Goal: Information Seeking & Learning: Learn about a topic

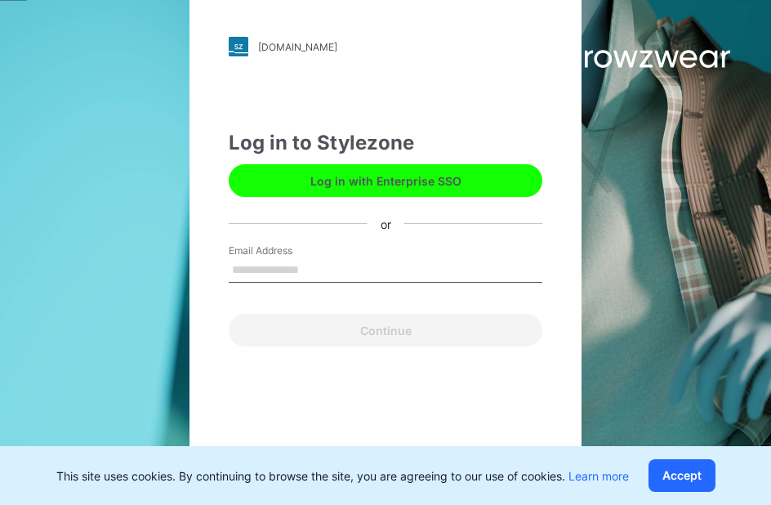
click at [336, 265] on input "Email Address" at bounding box center [386, 270] width 314 height 25
click at [386, 173] on button "Log in with Enterprise SSO" at bounding box center [386, 180] width 314 height 33
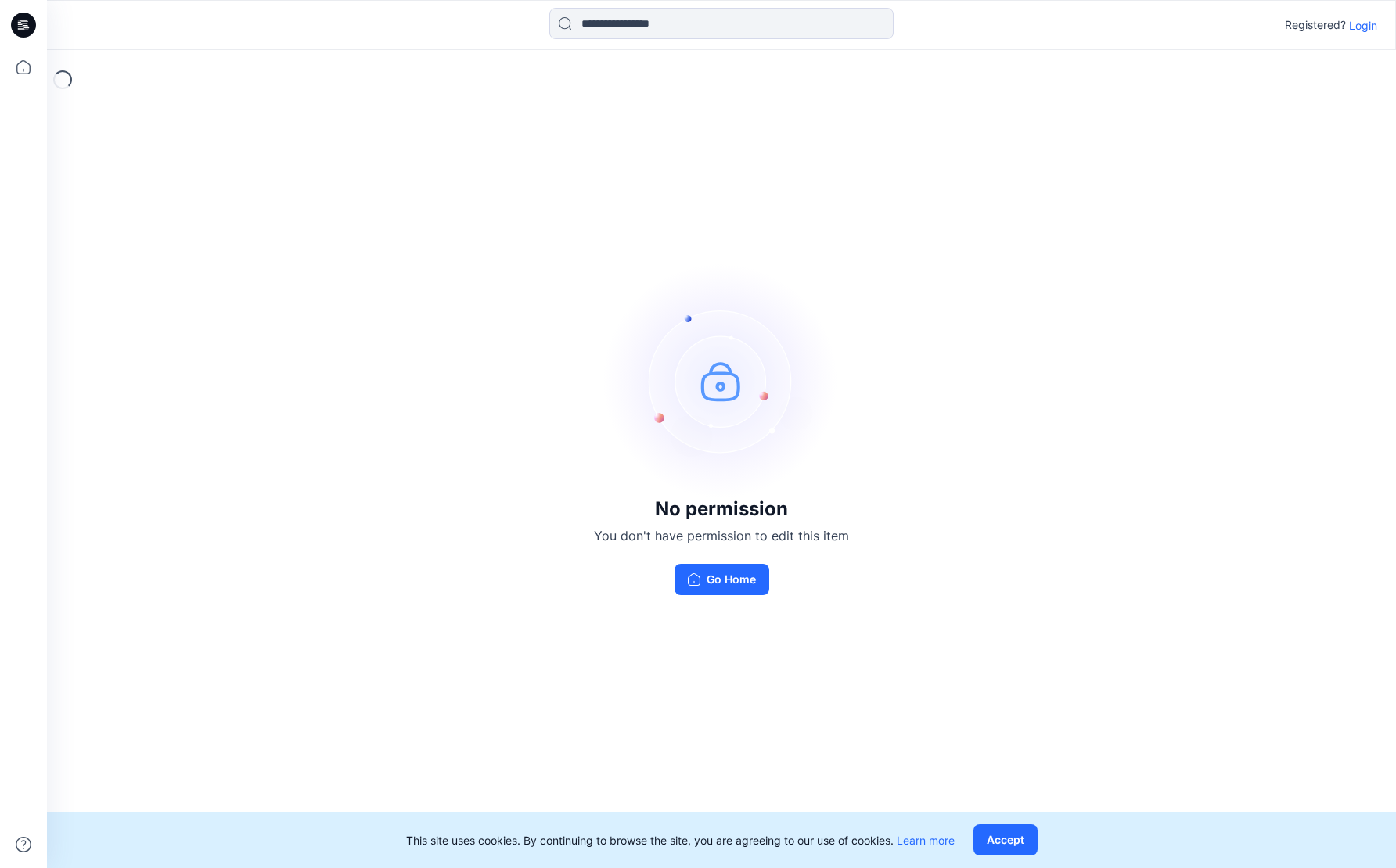
click at [737, 24] on p "Login" at bounding box center [1362, 25] width 28 height 16
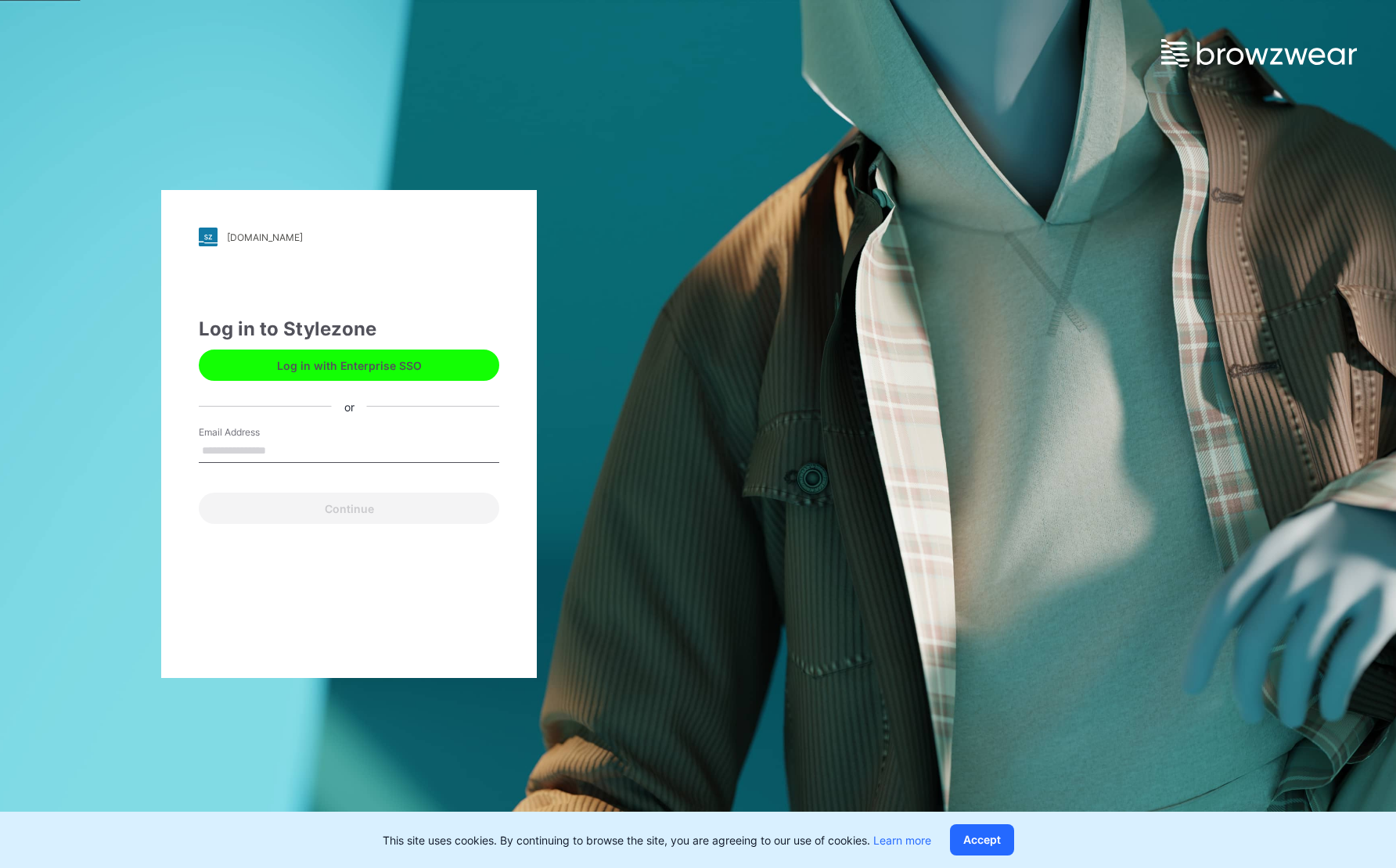
click at [348, 358] on button "Log in with Enterprise SSO" at bounding box center [349, 365] width 301 height 32
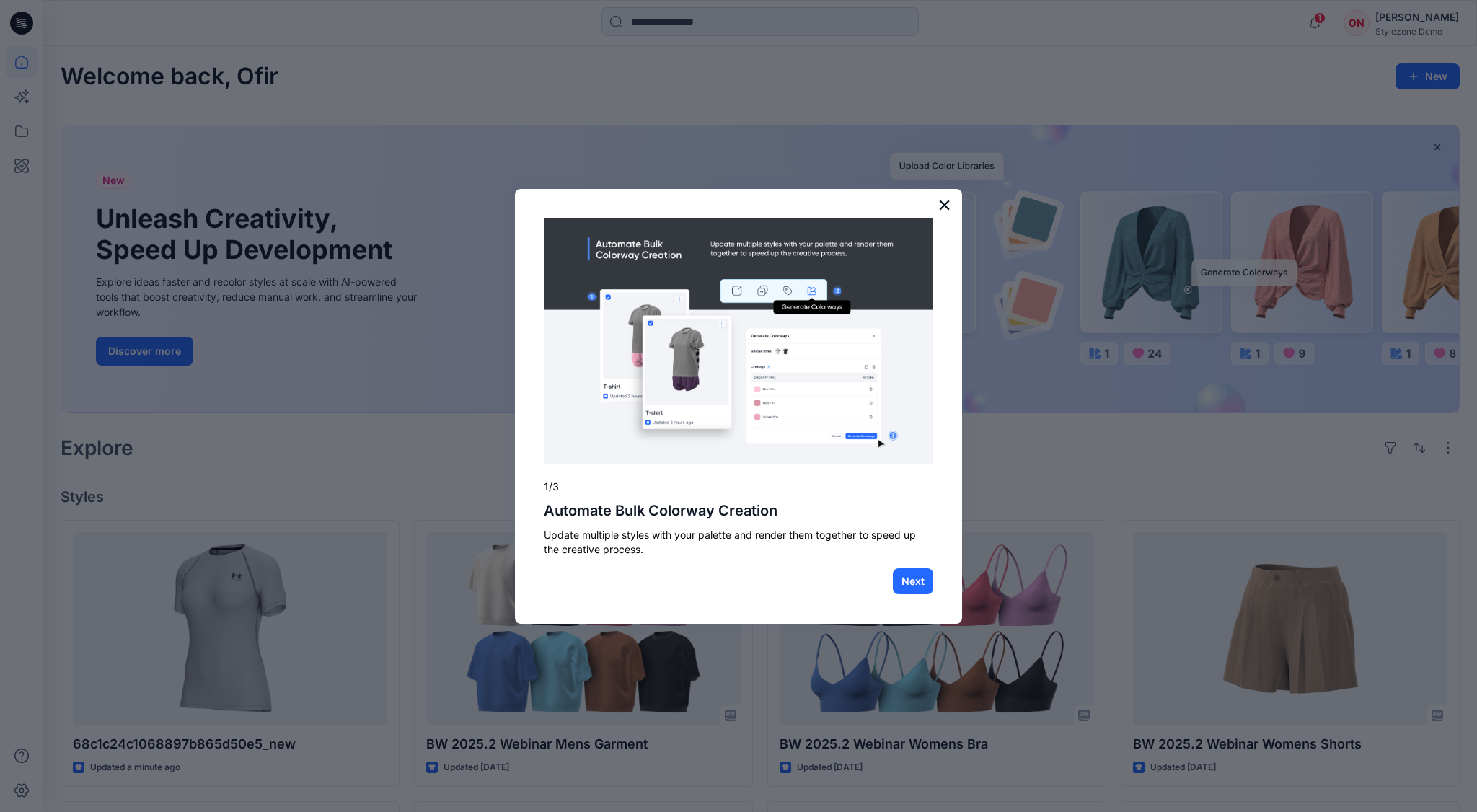
click at [940, 209] on button "×" at bounding box center [945, 205] width 14 height 23
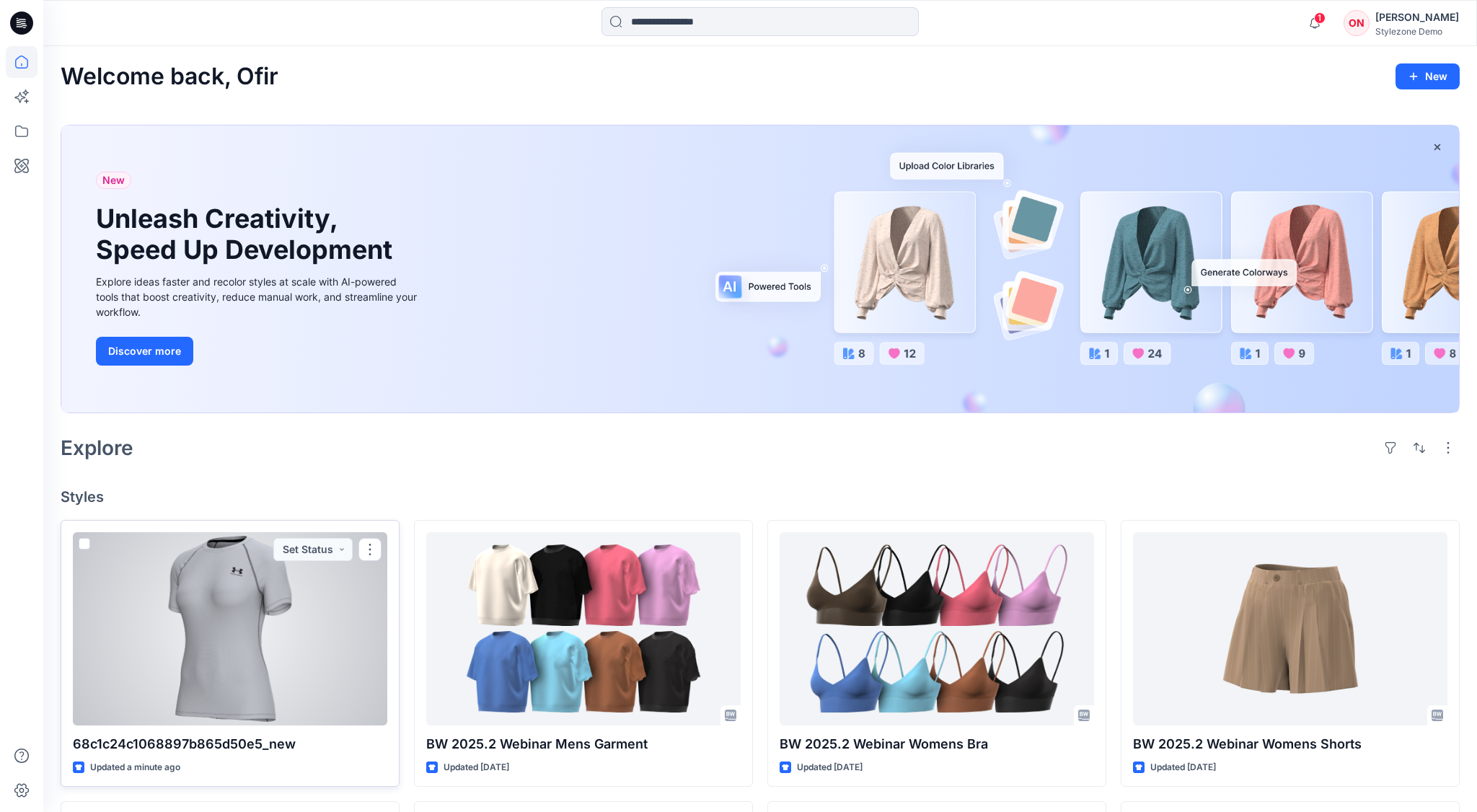
click at [241, 749] on p "68c1c24c1068897b865d50e5_new" at bounding box center [230, 744] width 314 height 20
click at [243, 744] on p "68c1c24c1068897b865d50e5_new" at bounding box center [230, 744] width 314 height 20
click at [200, 647] on div at bounding box center [230, 628] width 314 height 193
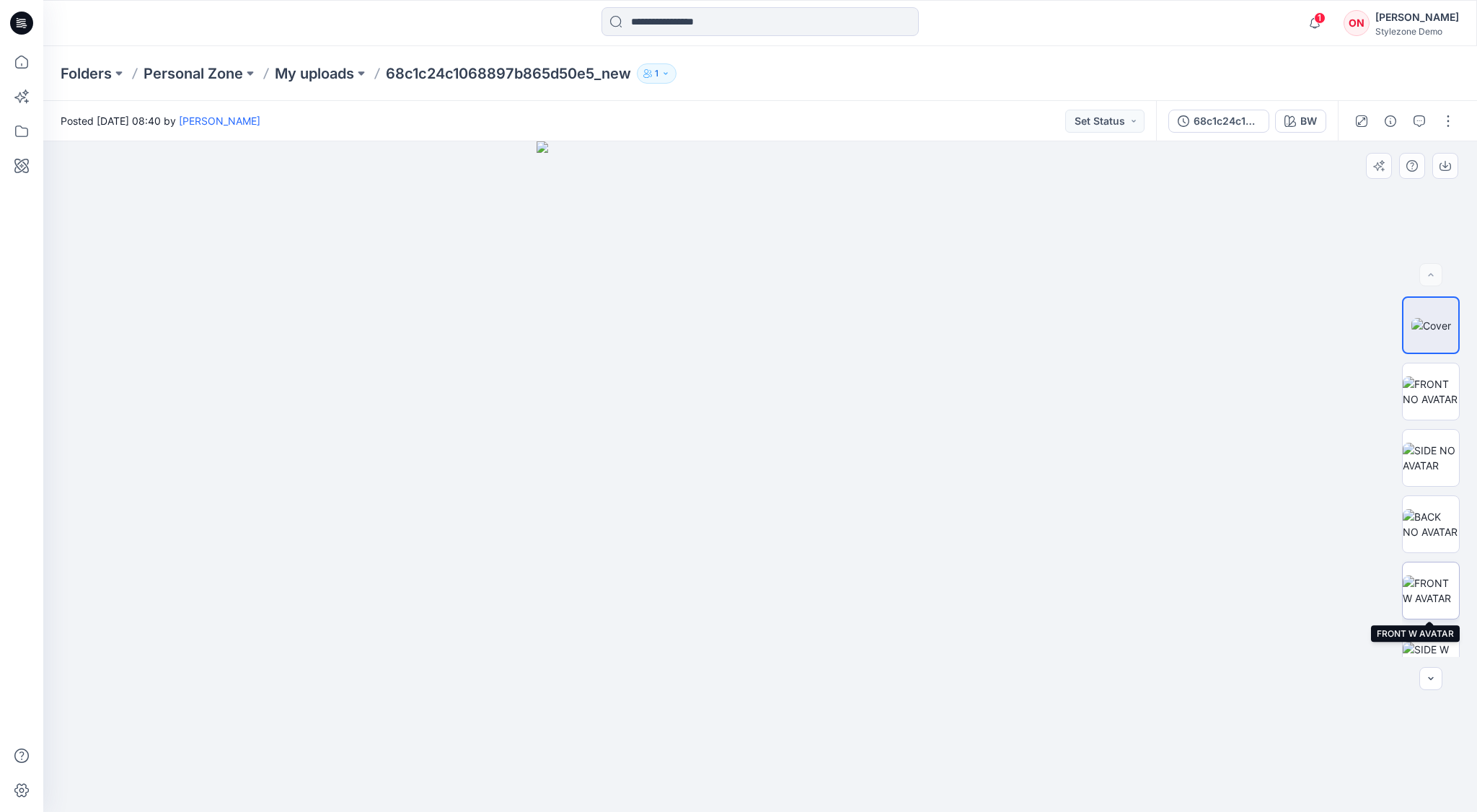
click at [1433, 592] on img at bounding box center [1431, 590] width 57 height 30
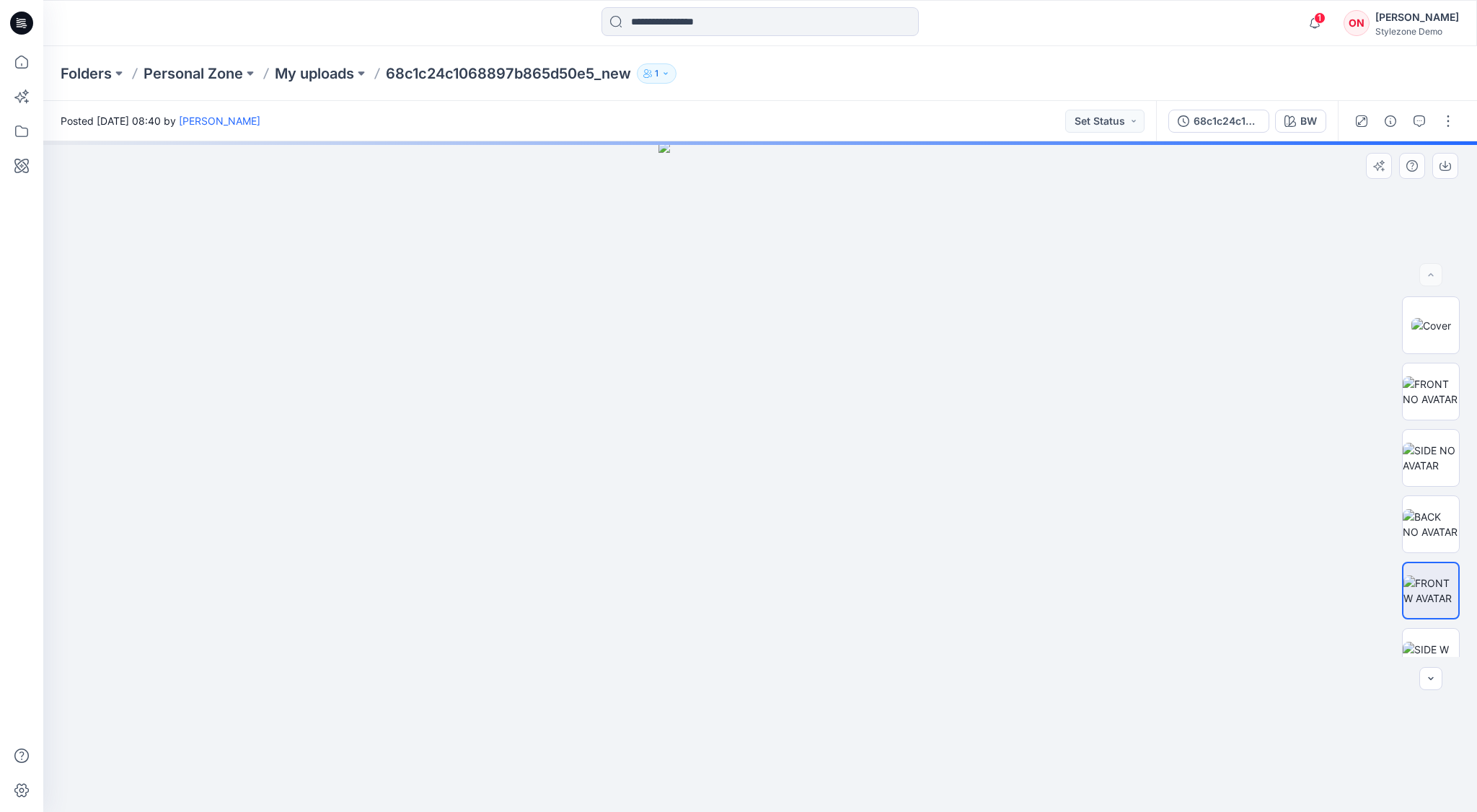
scroll to position [65, 0]
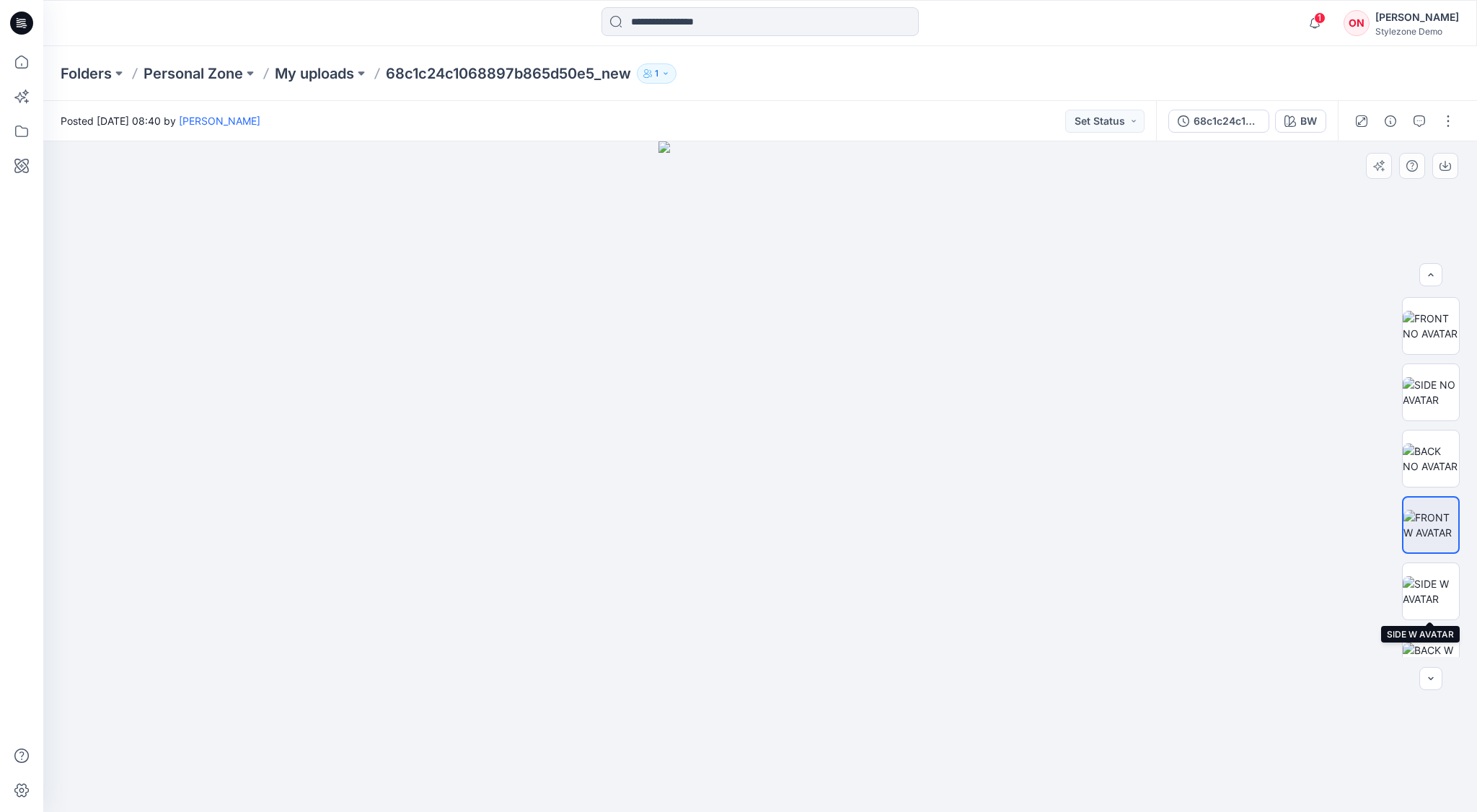
click at [1433, 592] on img at bounding box center [1431, 591] width 57 height 30
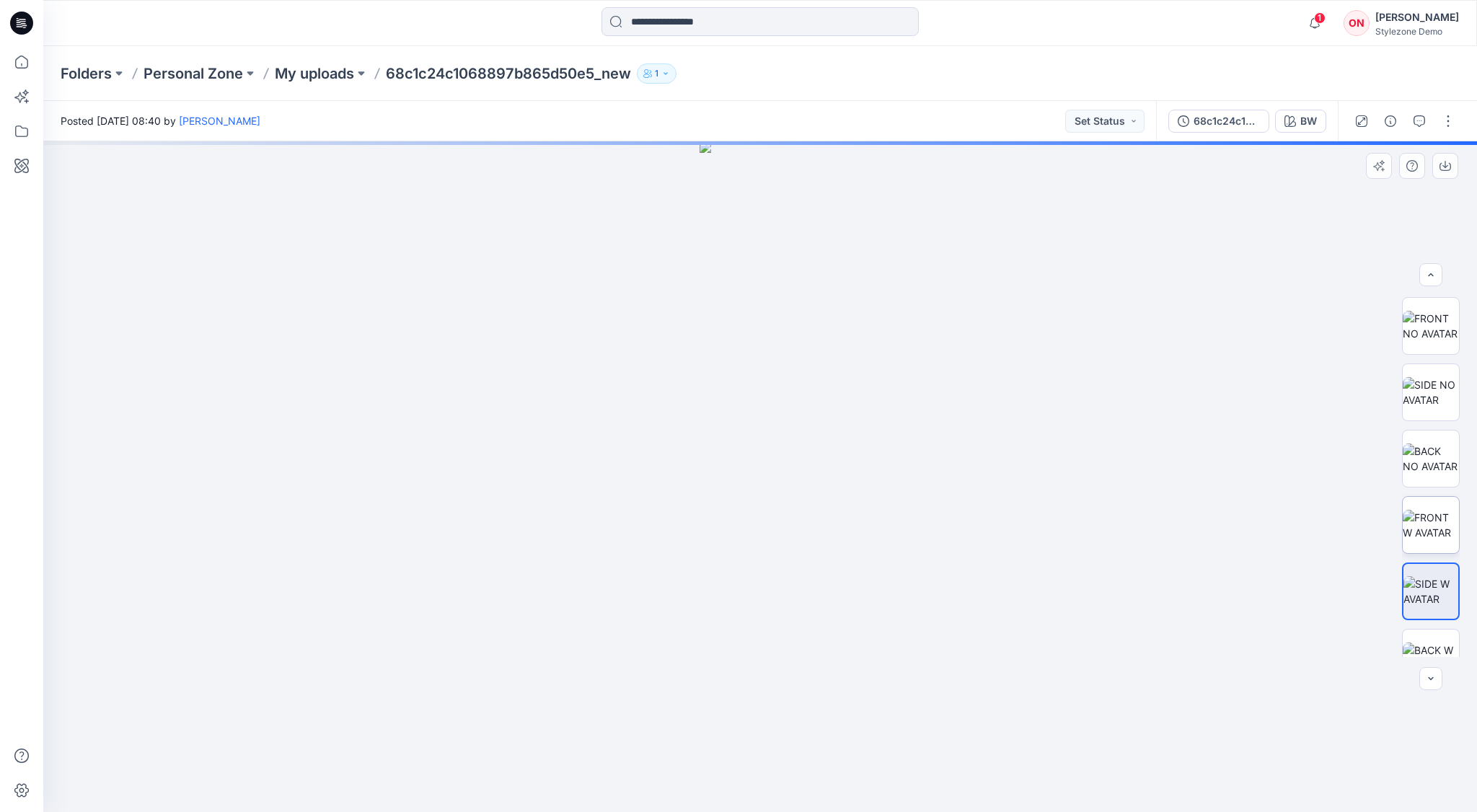
scroll to position [162, 0]
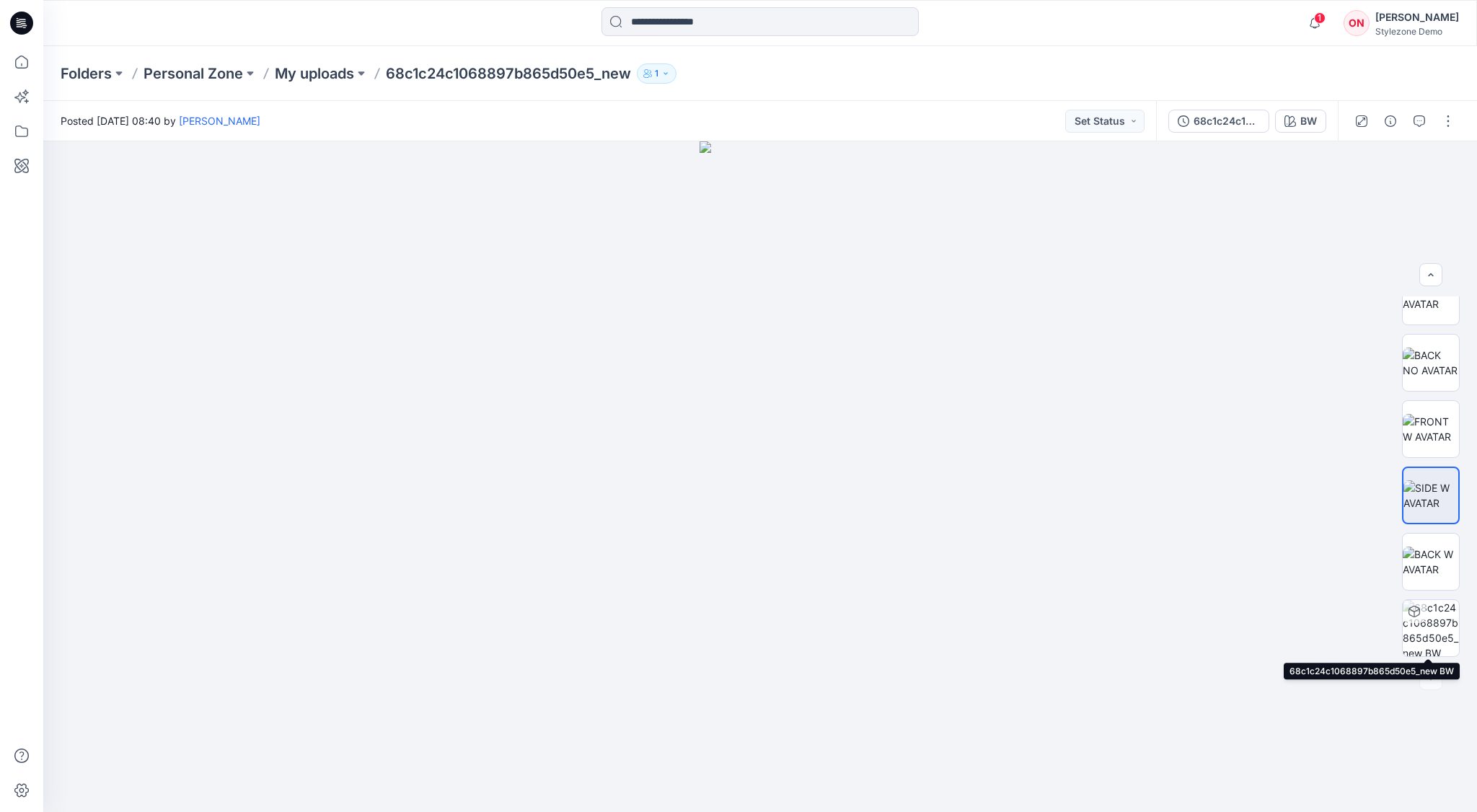
click at [1423, 622] on img at bounding box center [1431, 628] width 57 height 56
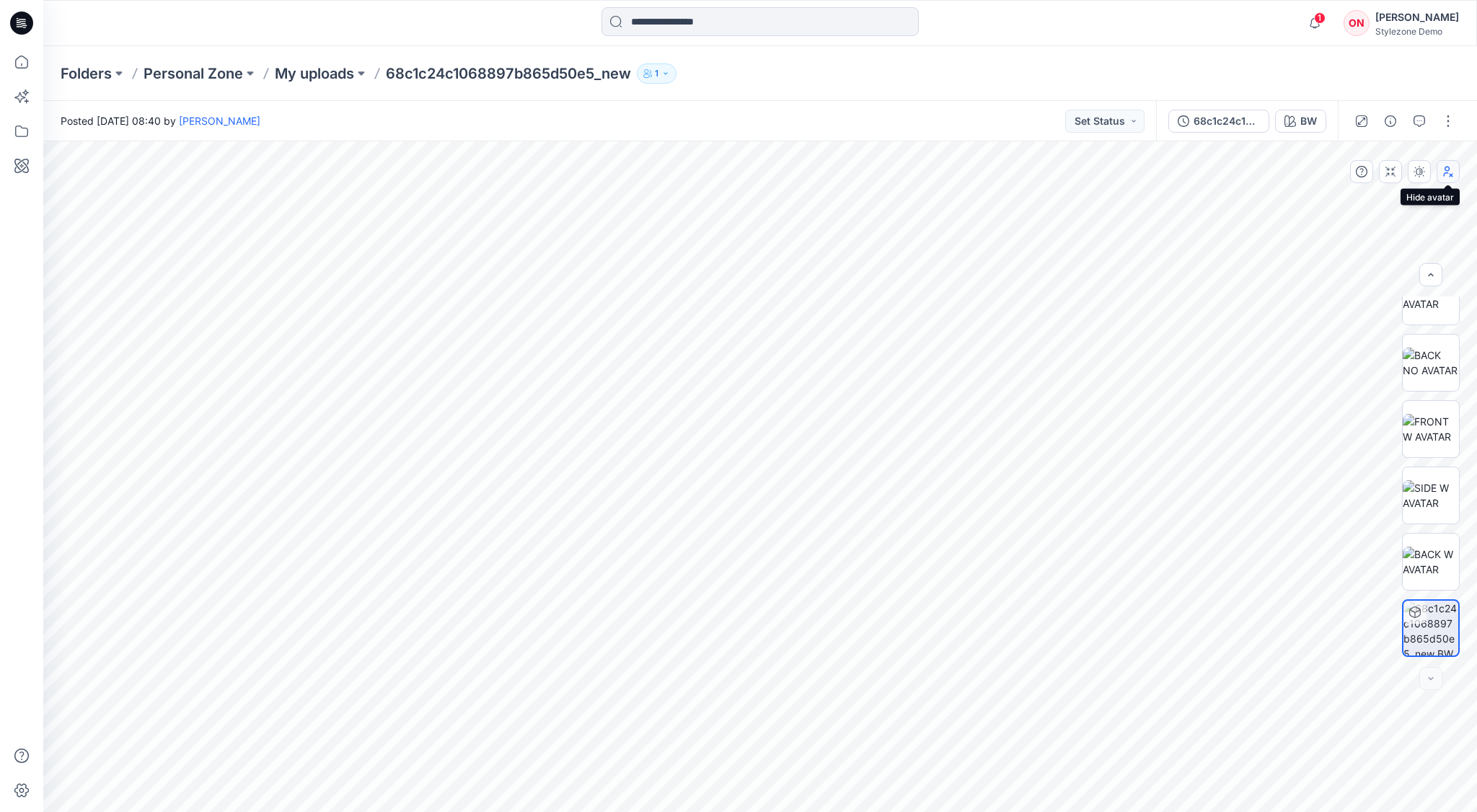
click at [1451, 173] on icon "button" at bounding box center [1448, 171] width 11 height 11
click at [1451, 173] on icon "button" at bounding box center [1448, 174] width 8 height 4
click at [1426, 562] on img at bounding box center [1431, 561] width 57 height 30
click at [1438, 502] on img at bounding box center [1431, 495] width 57 height 30
click at [1432, 422] on img at bounding box center [1431, 429] width 57 height 30
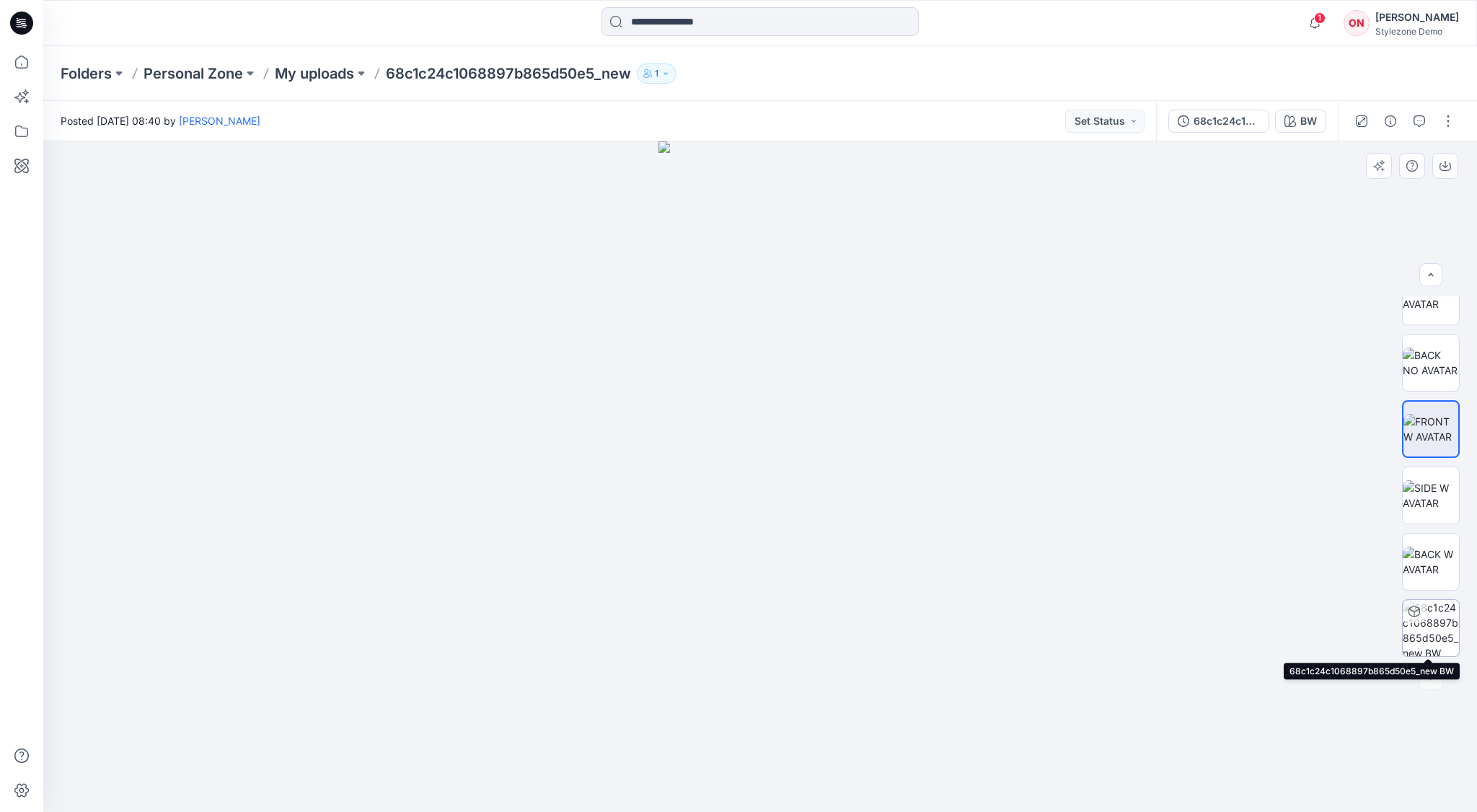
click at [1441, 630] on img at bounding box center [1431, 628] width 57 height 56
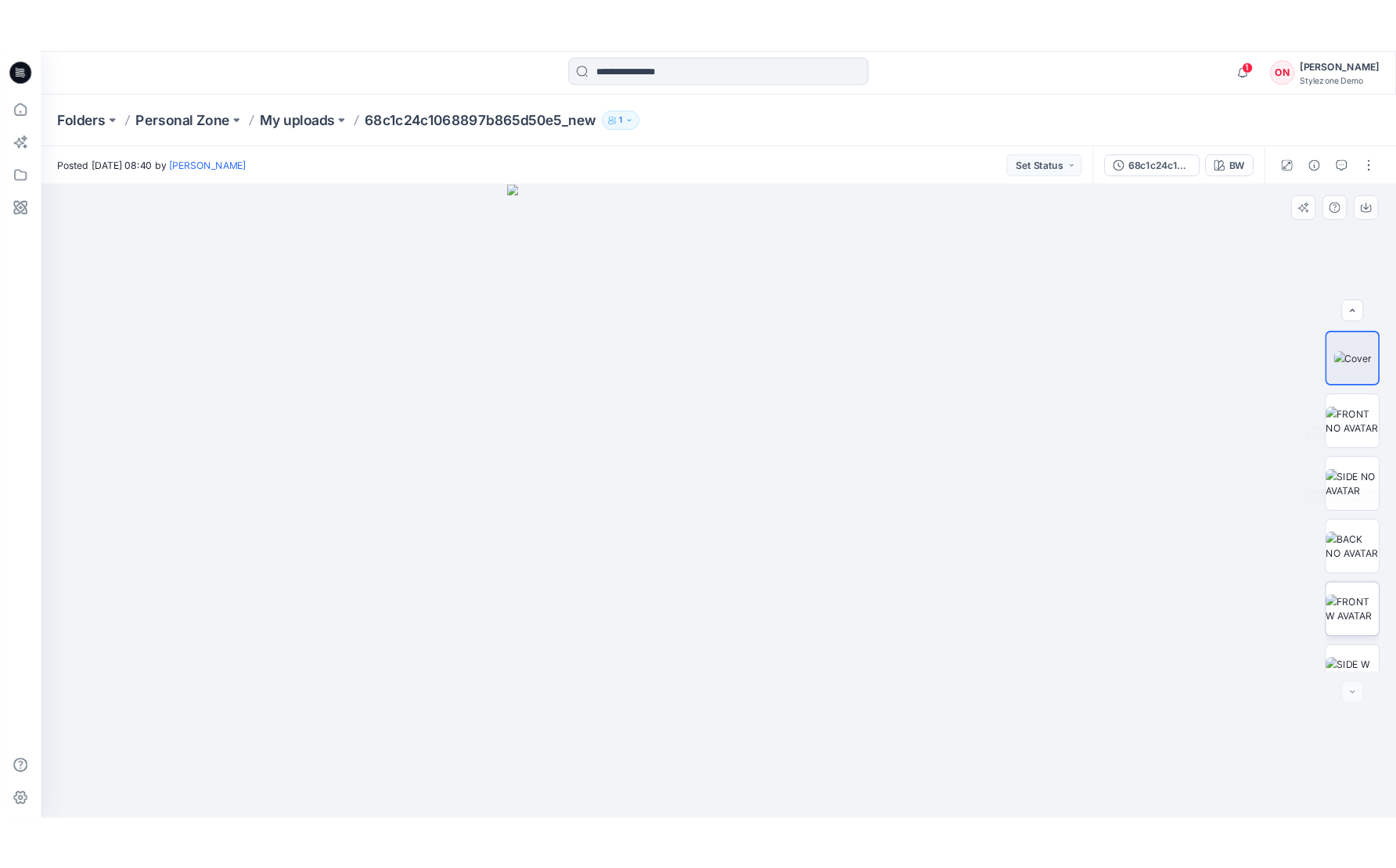
scroll to position [175, 0]
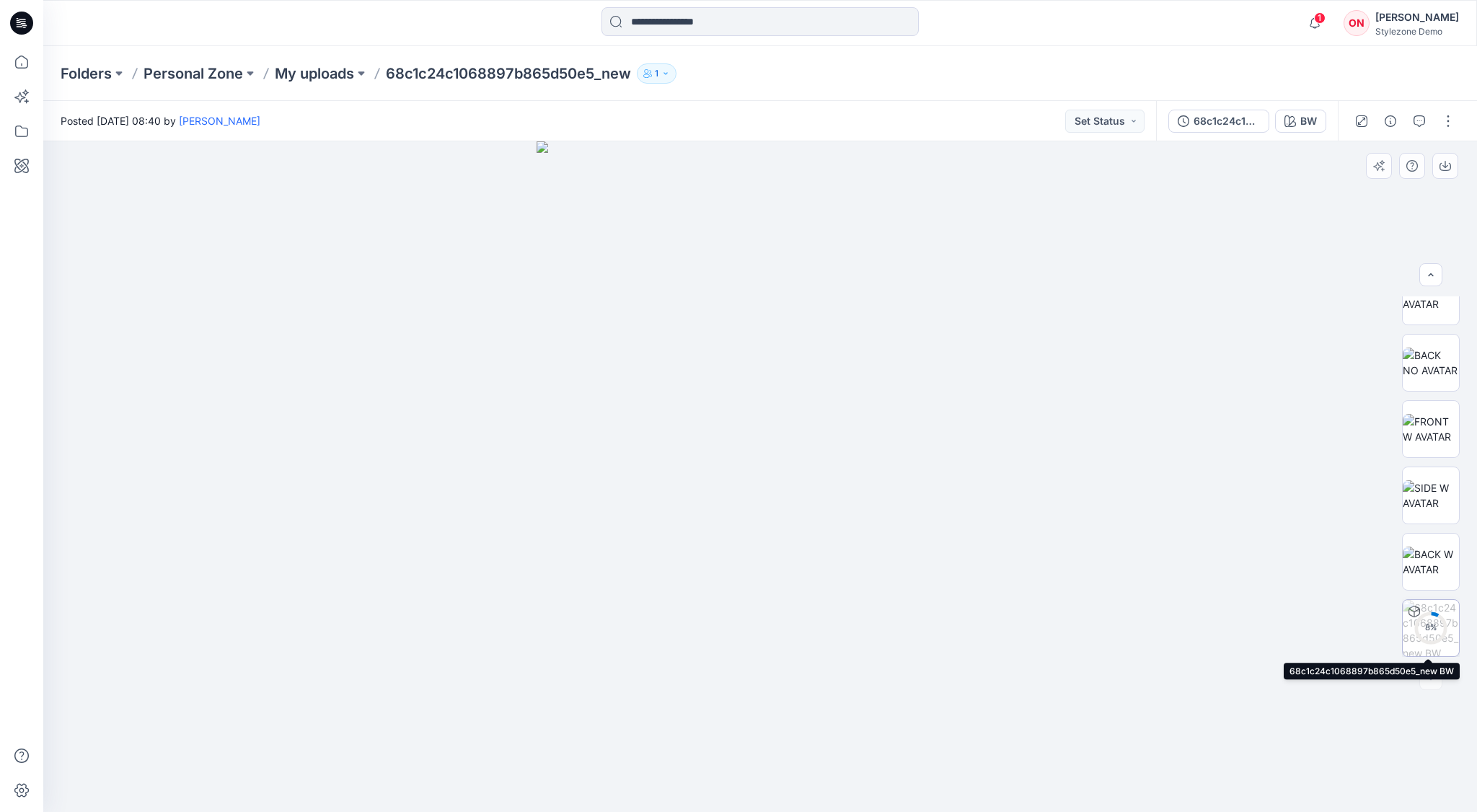
click at [1430, 626] on div "8 %" at bounding box center [1430, 628] width 34 height 12
